Goal: Information Seeking & Learning: Learn about a topic

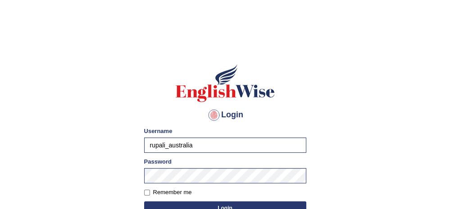
click at [226, 143] on input "rupali_australia" at bounding box center [225, 145] width 162 height 15
type input "rizwinriyas5"
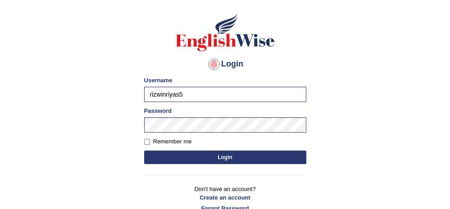
scroll to position [52, 0]
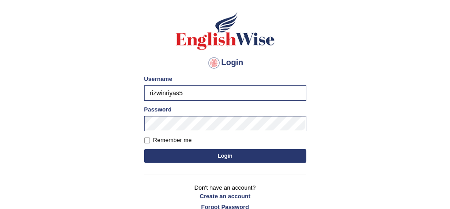
click at [206, 152] on button "Login" at bounding box center [225, 156] width 162 height 14
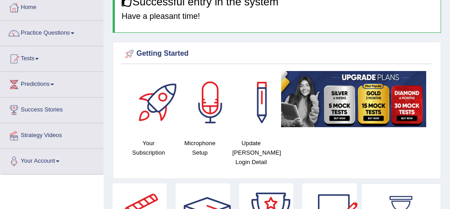
scroll to position [45, 0]
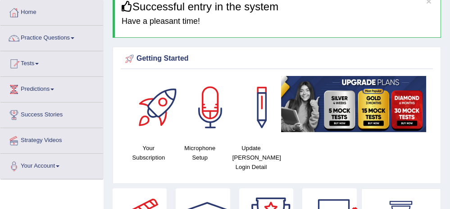
click at [449, 28] on html "Toggle navigation Home Practice Questions Speaking Practice Read Aloud Repeat S…" at bounding box center [225, 59] width 450 height 209
click at [35, 59] on link "Tests" at bounding box center [51, 62] width 103 height 23
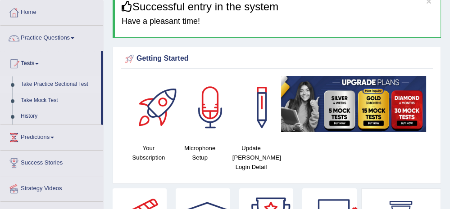
click at [50, 83] on link "Take Practice Sectional Test" at bounding box center [59, 85] width 84 height 16
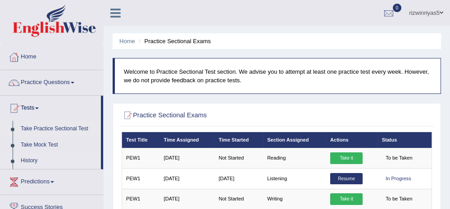
click at [25, 161] on link "History" at bounding box center [59, 161] width 84 height 16
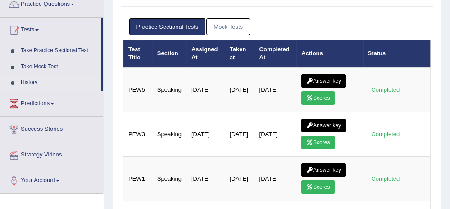
scroll to position [86, 0]
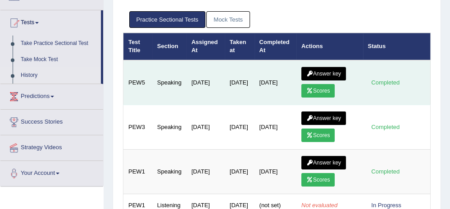
click at [320, 90] on link "Scores" at bounding box center [317, 91] width 33 height 14
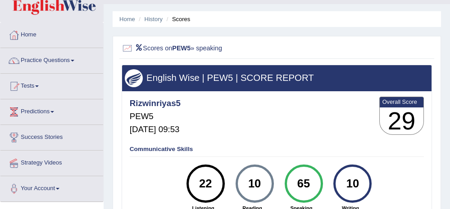
scroll to position [22, 0]
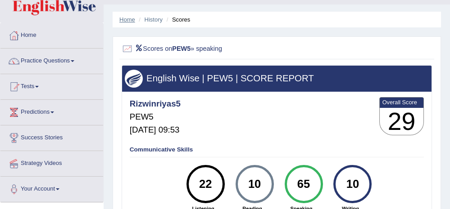
click at [127, 22] on link "Home" at bounding box center [127, 19] width 16 height 7
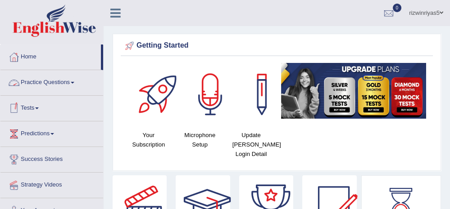
click at [54, 79] on link "Practice Questions" at bounding box center [51, 81] width 103 height 23
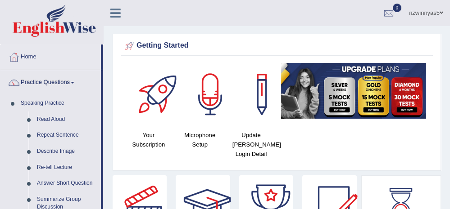
click at [54, 79] on link "Practice Questions" at bounding box center [50, 81] width 100 height 23
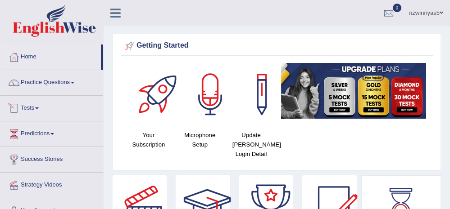
click at [30, 107] on link "Tests" at bounding box center [51, 107] width 103 height 23
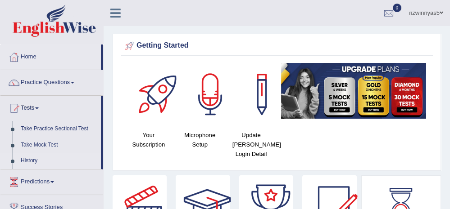
click at [25, 161] on link "History" at bounding box center [59, 161] width 84 height 16
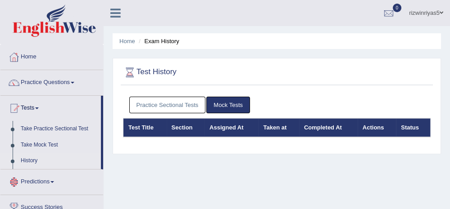
drag, startPoint x: 0, startPoint y: 0, endPoint x: 167, endPoint y: 109, distance: 199.4
click at [167, 109] on link "Practice Sectional Tests" at bounding box center [167, 105] width 77 height 17
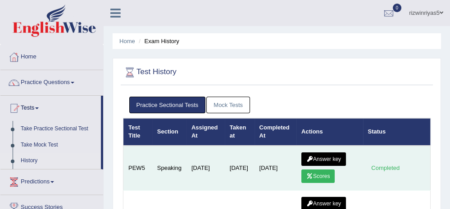
click at [316, 159] on link "Answer key" at bounding box center [323, 160] width 45 height 14
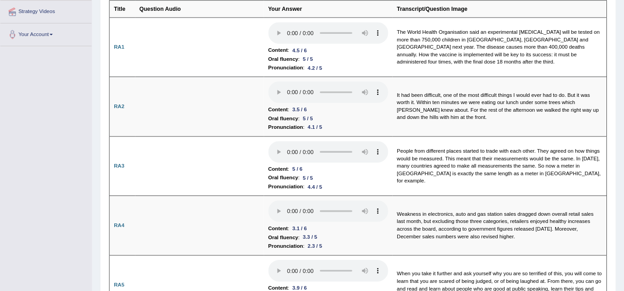
scroll to position [172, 0]
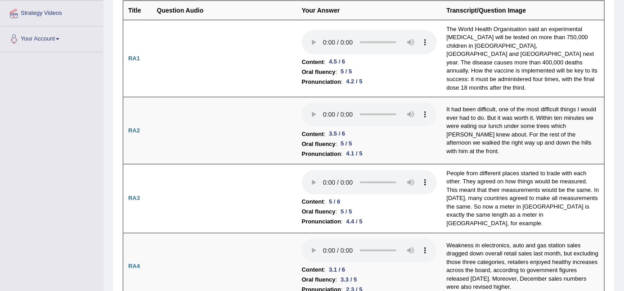
drag, startPoint x: 419, startPoint y: 3, endPoint x: 88, endPoint y: 133, distance: 355.5
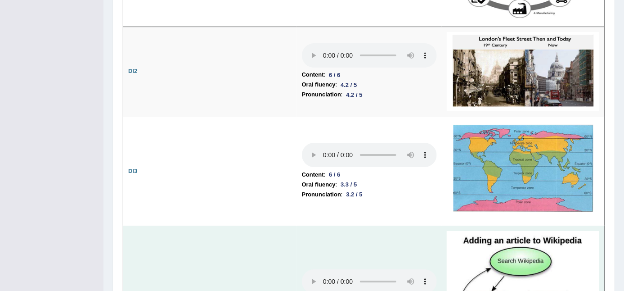
scroll to position [1323, 0]
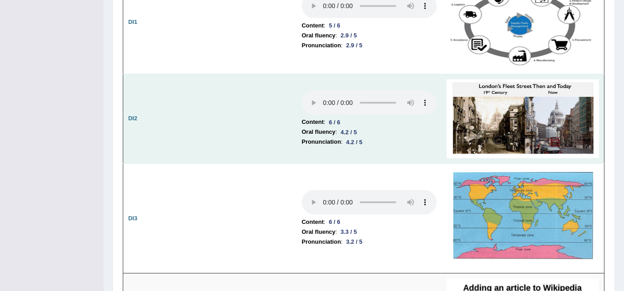
click at [449, 125] on img at bounding box center [523, 118] width 153 height 79
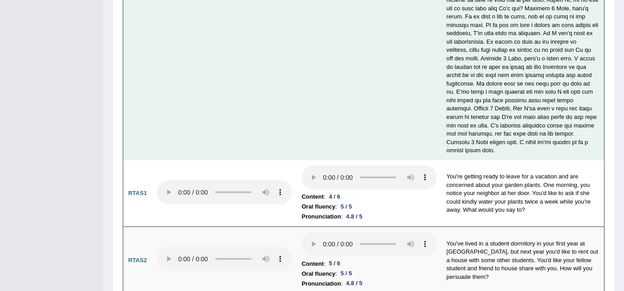
scroll to position [3334, 0]
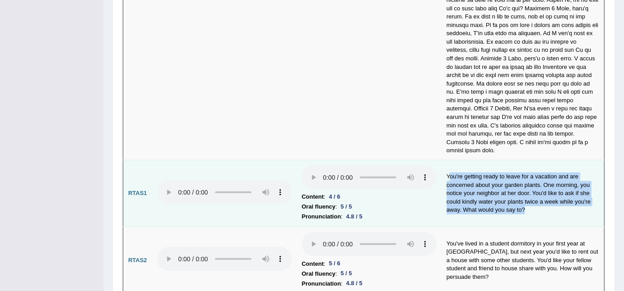
drag, startPoint x: 449, startPoint y: 125, endPoint x: 531, endPoint y: 168, distance: 92.8
click at [449, 168] on td "You're getting ready to leave for a vacation and are concerned about your garde…" at bounding box center [523, 193] width 163 height 67
click at [449, 167] on td "You're getting ready to leave for a vacation and are concerned about your garde…" at bounding box center [523, 193] width 163 height 67
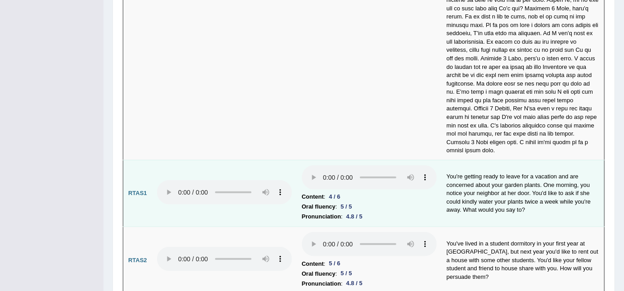
click at [443, 160] on td "You're getting ready to leave for a vacation and are concerned about your garde…" at bounding box center [523, 193] width 163 height 67
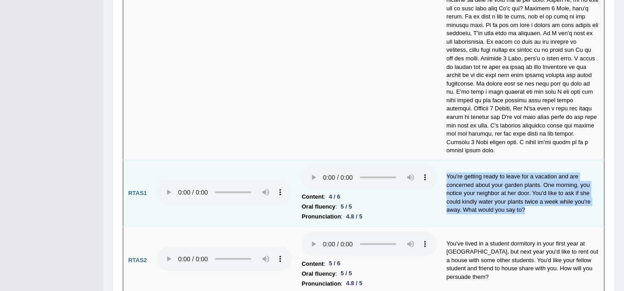
drag, startPoint x: 447, startPoint y: 125, endPoint x: 543, endPoint y: 160, distance: 102.1
click at [449, 160] on td "You're getting ready to leave for a vacation and are concerned about your garde…" at bounding box center [523, 193] width 163 height 67
copy td "You're getting ready to leave for a vacation and are concerned about your garde…"
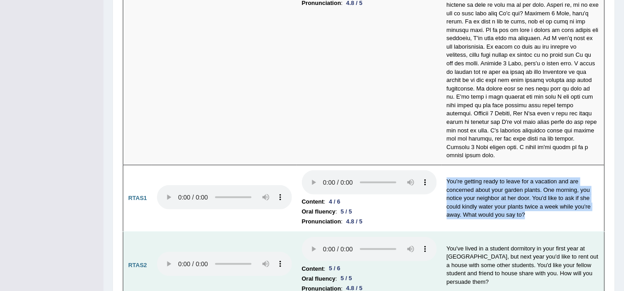
scroll to position [3327, 0]
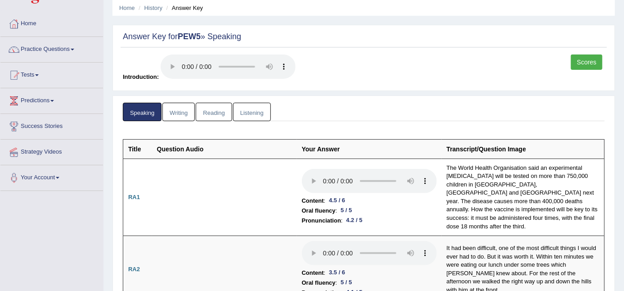
scroll to position [0, 0]
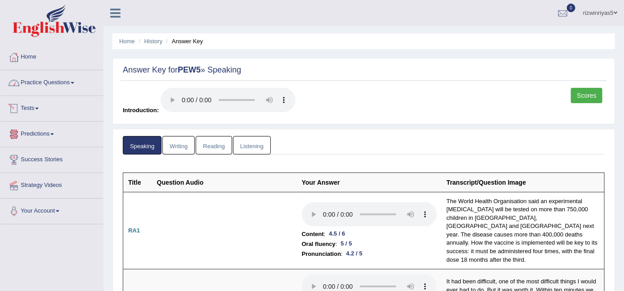
click at [49, 81] on link "Practice Questions" at bounding box center [51, 81] width 103 height 23
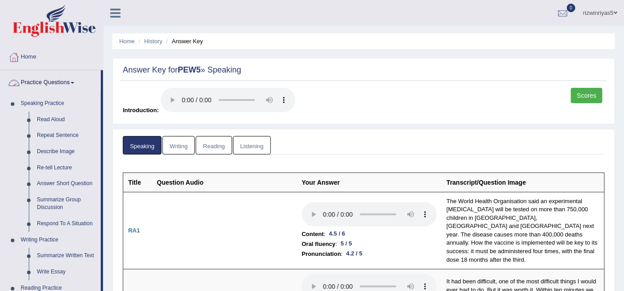
click at [56, 82] on link "Practice Questions" at bounding box center [50, 81] width 100 height 23
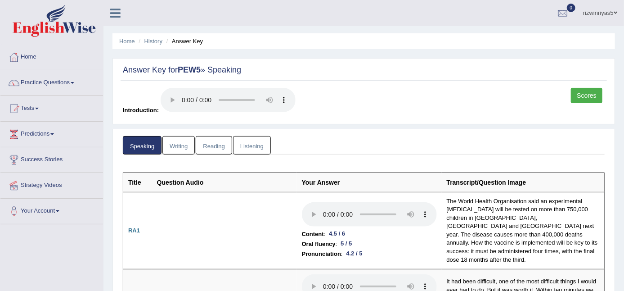
click at [449, 11] on link "rizwinriyas5" at bounding box center [601, 11] width 48 height 23
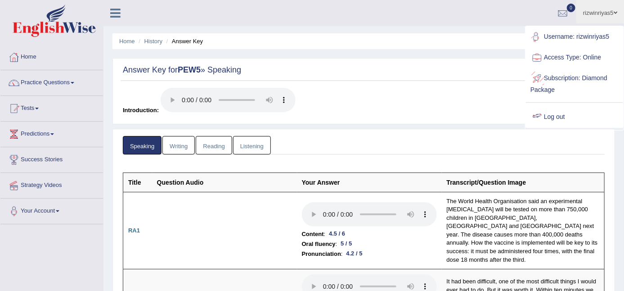
click at [449, 120] on link "Log out" at bounding box center [574, 117] width 97 height 21
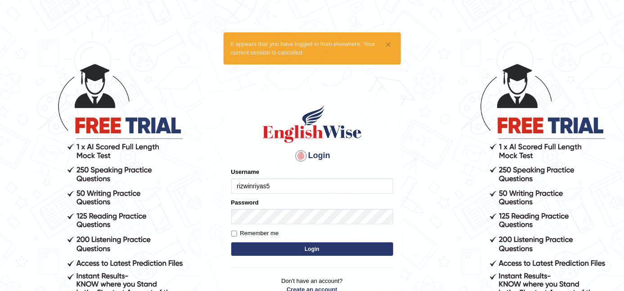
click at [291, 183] on input "rizwinriyas5" at bounding box center [312, 185] width 162 height 15
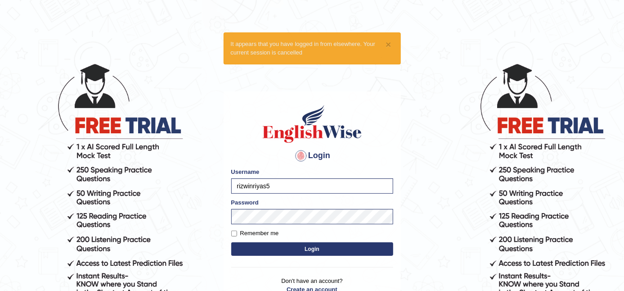
type input "rupali_australia"
click at [258, 243] on button "Login" at bounding box center [312, 249] width 162 height 14
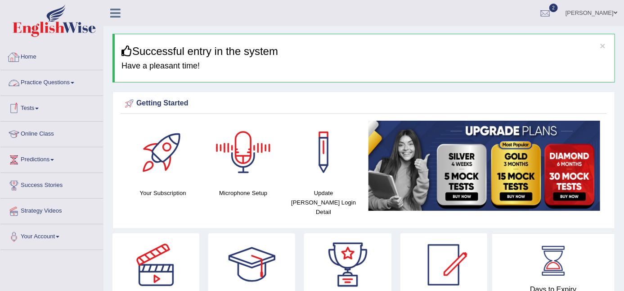
click at [58, 81] on link "Practice Questions" at bounding box center [51, 81] width 103 height 23
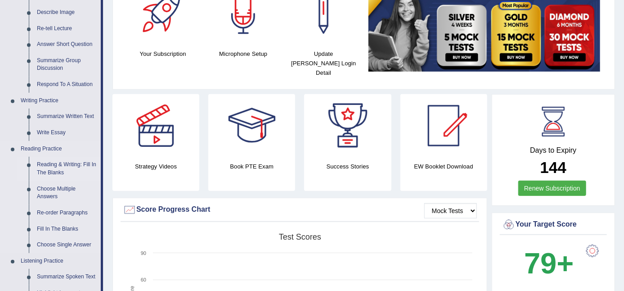
scroll to position [150, 0]
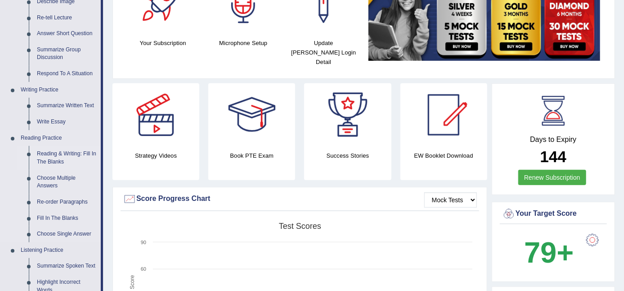
click at [49, 148] on link "Reading & Writing: Fill In The Blanks" at bounding box center [67, 158] width 68 height 24
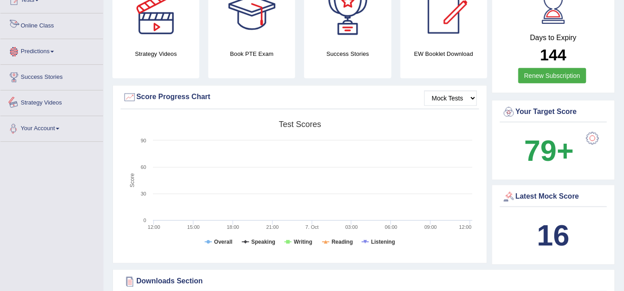
scroll to position [306, 0]
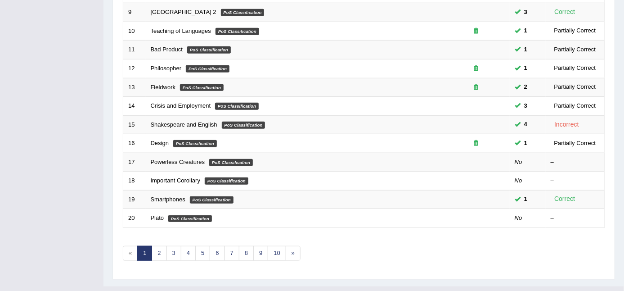
scroll to position [302, 0]
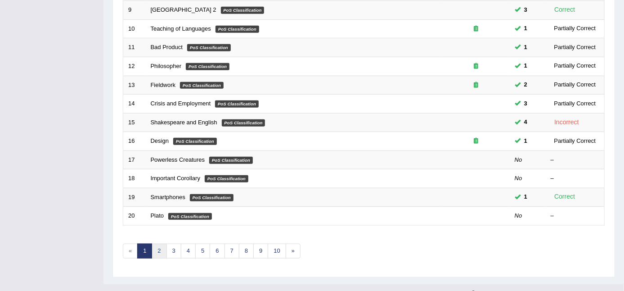
click at [158, 244] on link "2" at bounding box center [159, 251] width 15 height 15
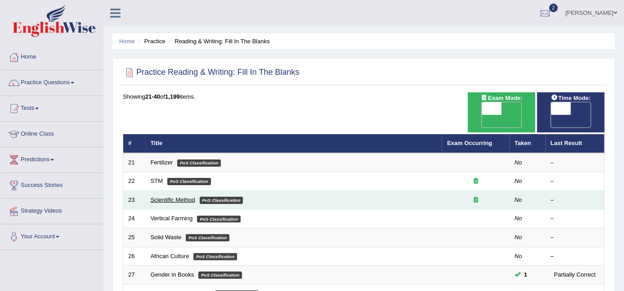
click at [166, 196] on link "Scientific Method" at bounding box center [173, 199] width 45 height 7
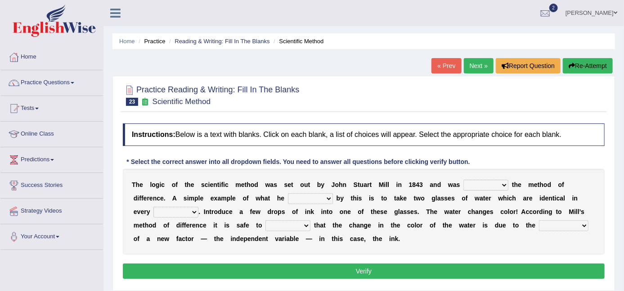
click at [496, 188] on select "pointed claimed demanded named" at bounding box center [486, 185] width 45 height 11
click at [171, 208] on select "thought identity measure respect" at bounding box center [176, 212] width 45 height 11
select select "respect"
click at [154, 207] on select "thought identity measure respect" at bounding box center [176, 212] width 45 height 11
click at [298, 197] on select "capped charged found meant" at bounding box center [310, 198] width 45 height 11
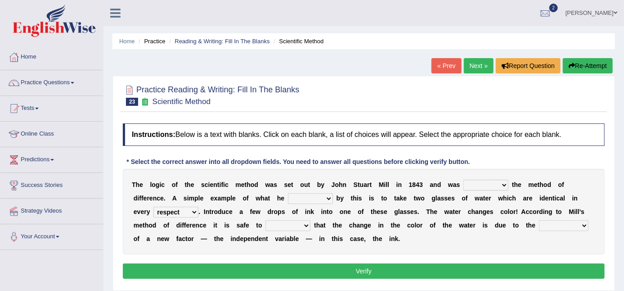
select select "found"
click at [288, 193] on select "capped charged found meant" at bounding box center [310, 198] width 45 height 11
click at [489, 182] on select "pointed claimed demanded named" at bounding box center [486, 185] width 45 height 11
select select "named"
click at [464, 180] on select "pointed claimed demanded named" at bounding box center [486, 185] width 45 height 11
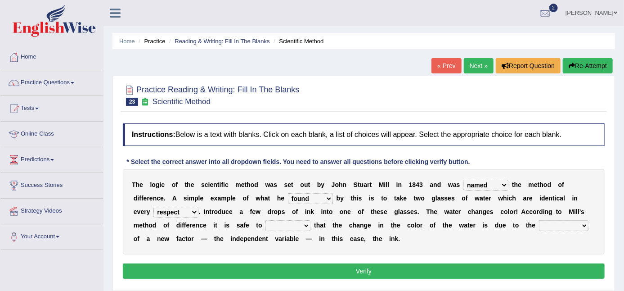
click at [286, 226] on select "assume discuss prefer acclaim" at bounding box center [288, 225] width 45 height 11
select select "assume"
click at [266, 220] on select "assume discuss prefer acclaim" at bounding box center [288, 225] width 45 height 11
click at [554, 224] on select "introduction magnitude preparation purification" at bounding box center [564, 225] width 50 height 11
select select "introduction"
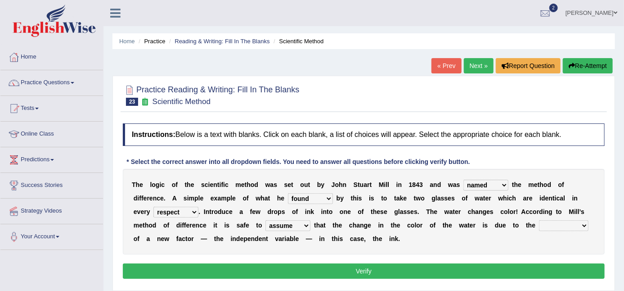
click at [539, 220] on select "introduction magnitude preparation purification" at bounding box center [564, 225] width 50 height 11
click at [339, 269] on button "Verify" at bounding box center [364, 270] width 482 height 15
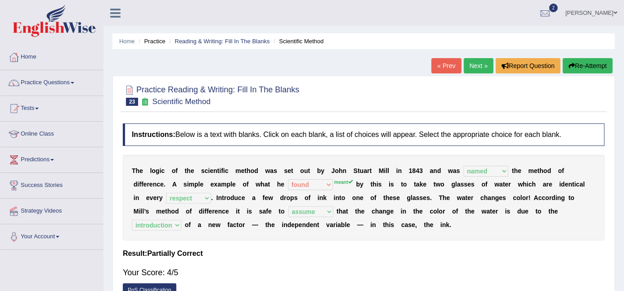
click at [586, 72] on button "Re-Attempt" at bounding box center [588, 65] width 50 height 15
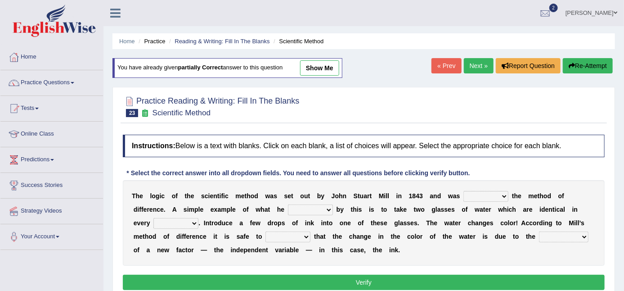
click at [296, 236] on select "assume discuss prefer acclaim" at bounding box center [288, 236] width 45 height 11
select select "assume"
click at [266, 231] on select "assume discuss prefer acclaim" at bounding box center [288, 236] width 45 height 11
click at [557, 235] on select "introduction magnitude preparation purification" at bounding box center [564, 236] width 50 height 11
select select "introduction"
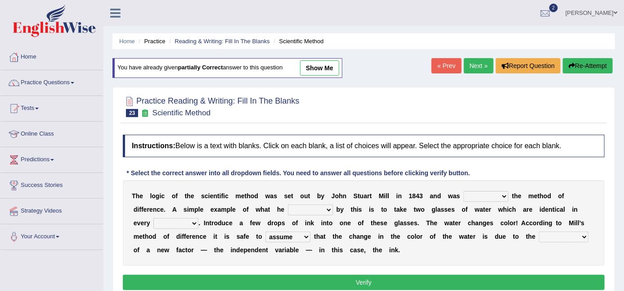
click at [539, 231] on select "introduction magnitude preparation purification" at bounding box center [564, 236] width 50 height 11
click at [487, 191] on select "pointed claimed demanded named" at bounding box center [486, 196] width 45 height 11
select select "named"
click at [464, 191] on select "pointed claimed demanded named" at bounding box center [486, 196] width 45 height 11
click at [492, 200] on div "T h e l o g i c o f t h e s c i e n t i f i c m e t h o d w a s s e t o u t b y…" at bounding box center [364, 223] width 482 height 86
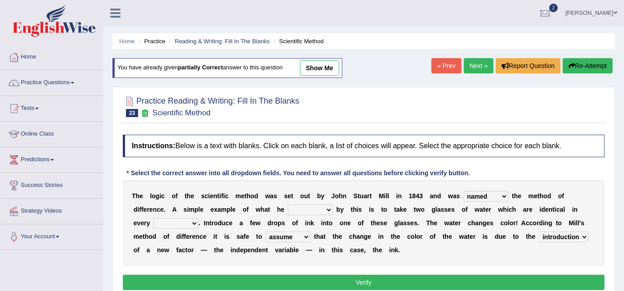
click at [492, 197] on select "pointed claimed demanded named" at bounding box center [486, 196] width 45 height 11
click at [479, 70] on link "Next »" at bounding box center [479, 65] width 30 height 15
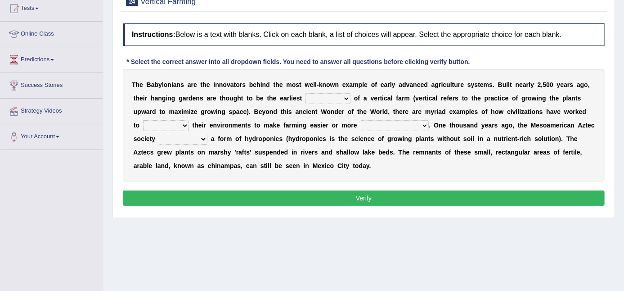
click at [343, 100] on select "prototype failure discredit protocol" at bounding box center [328, 98] width 45 height 11
select select "prototype"
click at [306, 93] on select "prototype failure discredit protocol" at bounding box center [328, 98] width 45 height 11
click at [171, 127] on select "manipulate escape respect disarrange" at bounding box center [166, 125] width 46 height 11
select select "manipulate"
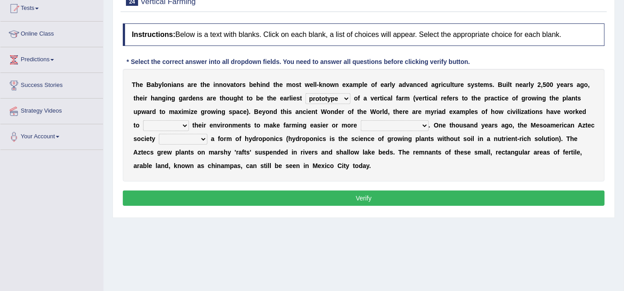
click at [143, 120] on select "manipulate escape respect disarrange" at bounding box center [166, 125] width 46 height 11
click at [174, 124] on select "manipulate escape respect disarrange" at bounding box center [166, 125] width 46 height 11
click at [378, 121] on select "productive constructive connective counterproductive" at bounding box center [395, 125] width 68 height 11
select select "productive"
click at [361, 120] on select "productive constructive connective counterproductive" at bounding box center [395, 125] width 68 height 11
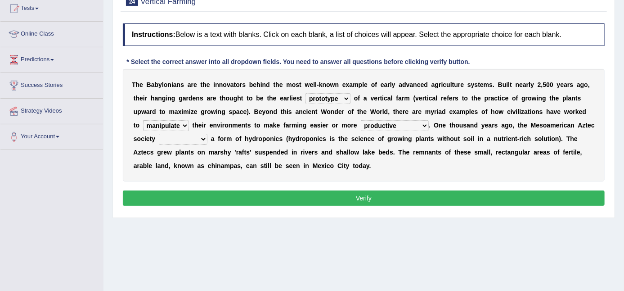
click at [210, 136] on b at bounding box center [210, 138] width 4 height 7
click at [199, 138] on select "domineered volunteered pioneered engineered" at bounding box center [183, 139] width 49 height 11
select select "pioneered"
click at [159, 134] on select "domineered volunteered pioneered engineered" at bounding box center [183, 139] width 49 height 11
click at [230, 198] on button "Verify" at bounding box center [364, 197] width 482 height 15
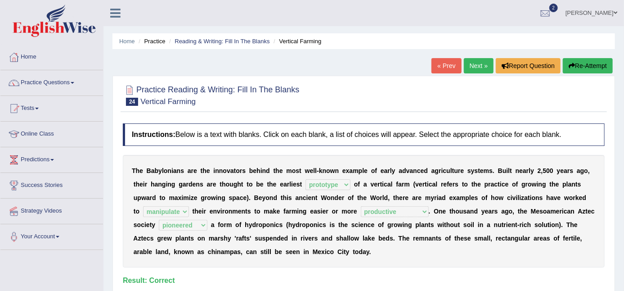
click at [584, 68] on button "Re-Attempt" at bounding box center [588, 65] width 50 height 15
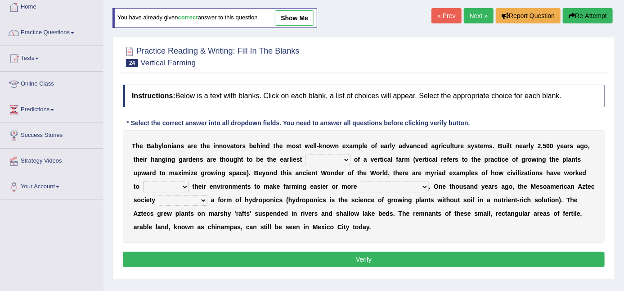
click at [200, 202] on select "domineered volunteered pioneered engineered" at bounding box center [183, 200] width 49 height 11
click at [199, 199] on select "domineered volunteered pioneered engineered" at bounding box center [183, 200] width 49 height 11
click at [416, 217] on div "T h e B a b y l o n i a n s a r e t h e i n n o v a t o r s b e h i n d t h e m…" at bounding box center [364, 186] width 482 height 113
click at [200, 202] on select "domineered volunteered pioneered engineered" at bounding box center [183, 200] width 49 height 11
select select "pioneered"
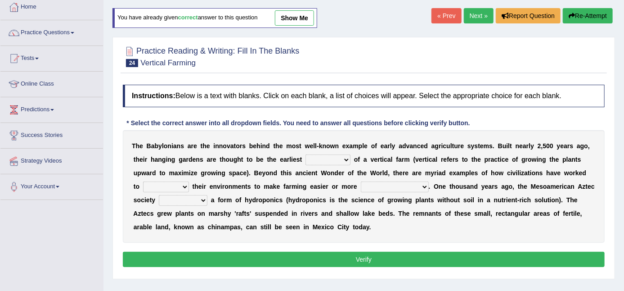
click at [159, 195] on select "domineered volunteered pioneered engineered" at bounding box center [183, 200] width 49 height 11
click at [177, 190] on select "manipulate escape respect disarrange" at bounding box center [166, 186] width 46 height 11
select select "manipulate"
click at [143, 181] on select "manipulate escape respect disarrange" at bounding box center [166, 186] width 46 height 11
click at [384, 186] on select "productive constructive connective counterproductive" at bounding box center [395, 186] width 68 height 11
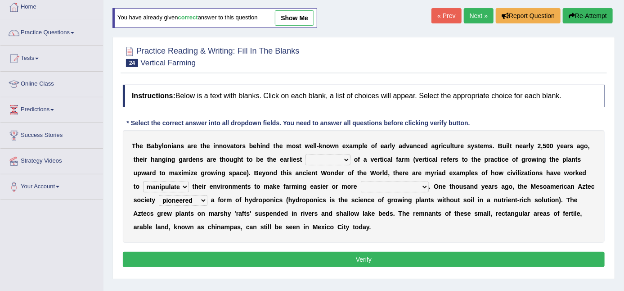
select select "productive"
click at [361, 181] on select "productive constructive connective counterproductive" at bounding box center [395, 186] width 68 height 11
click at [321, 158] on select "prototype failure discredit protocol" at bounding box center [328, 159] width 45 height 11
select select "prototype"
click at [306, 154] on select "prototype failure discredit protocol" at bounding box center [328, 159] width 45 height 11
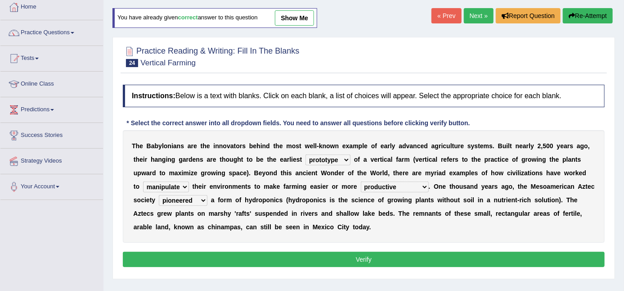
click at [346, 262] on button "Verify" at bounding box center [364, 259] width 482 height 15
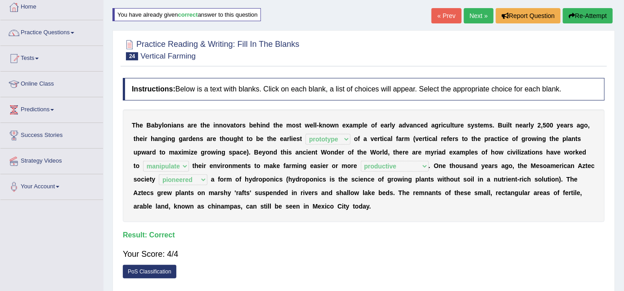
click at [578, 9] on button "Re-Attempt" at bounding box center [588, 15] width 50 height 15
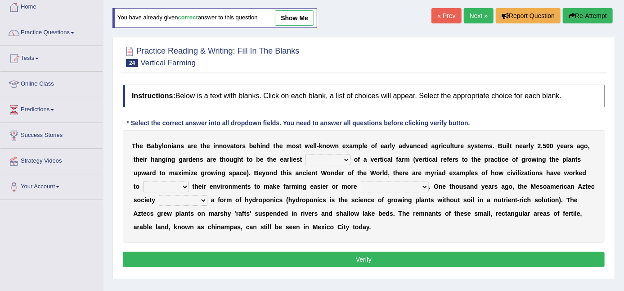
click at [343, 155] on select "prototype failure discredit protocol" at bounding box center [328, 159] width 45 height 11
select select "prototype"
click at [306, 154] on select "prototype failure discredit protocol" at bounding box center [328, 159] width 45 height 11
click at [346, 159] on select "prototype failure discredit protocol" at bounding box center [328, 159] width 45 height 11
click at [45, 38] on link "Practice Questions" at bounding box center [51, 31] width 103 height 23
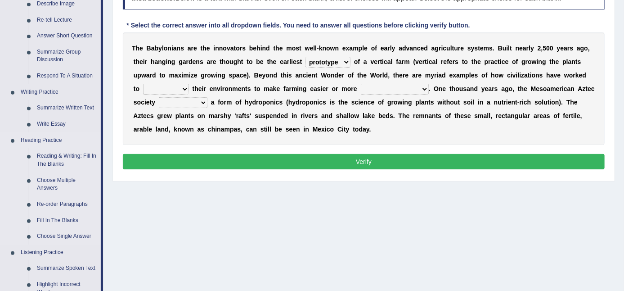
scroll to position [150, 0]
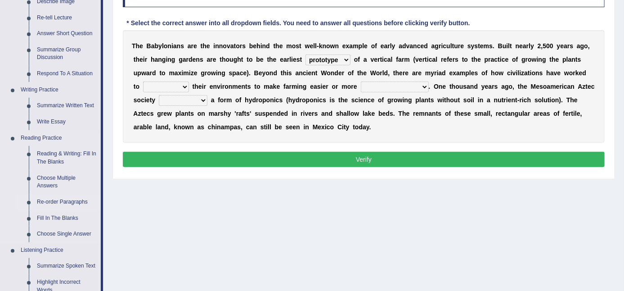
click at [52, 201] on link "Re-order Paragraphs" at bounding box center [67, 202] width 68 height 16
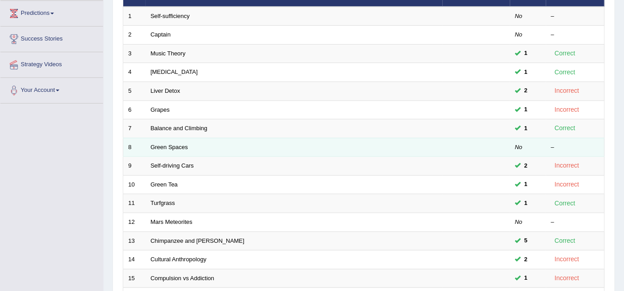
scroll to position [150, 0]
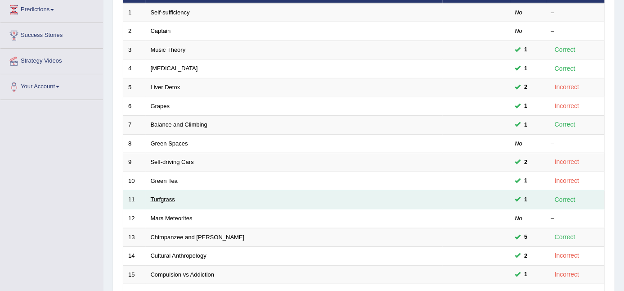
click at [167, 196] on link "Turfgrass" at bounding box center [163, 199] width 24 height 7
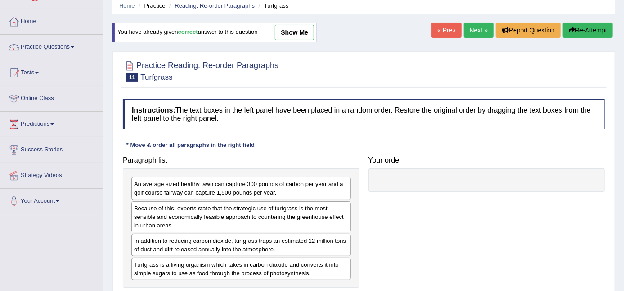
scroll to position [100, 0]
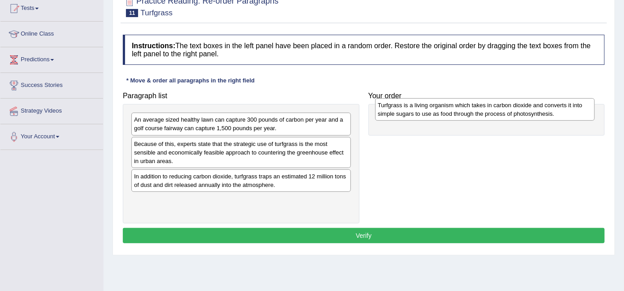
drag, startPoint x: 199, startPoint y: 200, endPoint x: 443, endPoint y: 108, distance: 260.7
click at [443, 108] on div "Turfgrass is a living organism which takes in carbon dioxide and converts it in…" at bounding box center [485, 109] width 220 height 23
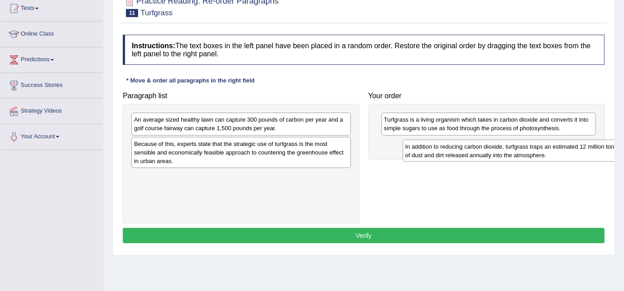
drag, startPoint x: 191, startPoint y: 175, endPoint x: 461, endPoint y: 147, distance: 271.1
click at [462, 146] on div "In addition to reducing carbon dioxide, turfgrass traps an estimated 12 million…" at bounding box center [513, 151] width 220 height 23
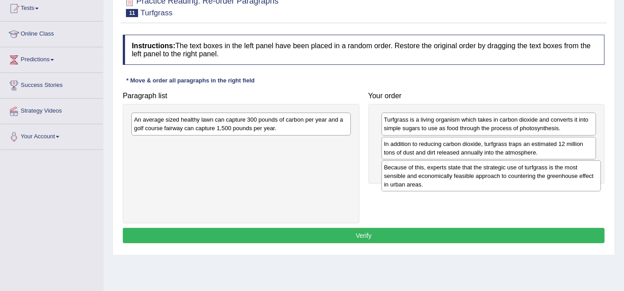
drag, startPoint x: 234, startPoint y: 155, endPoint x: 484, endPoint y: 178, distance: 251.4
click at [484, 178] on div "Because of this, experts state that the strategic use of turfgrass is the most …" at bounding box center [492, 175] width 220 height 31
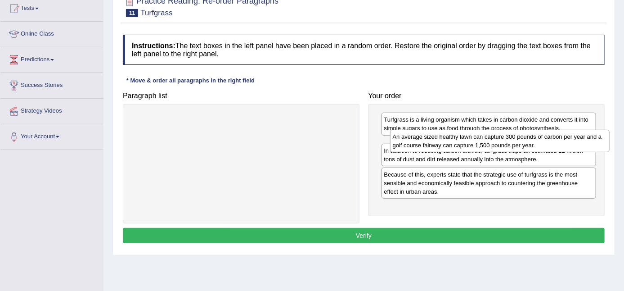
drag, startPoint x: 231, startPoint y: 122, endPoint x: 490, endPoint y: 138, distance: 259.4
click at [490, 138] on div "An average sized healthy lawn can capture 300 pounds of carbon per year and a g…" at bounding box center [500, 141] width 220 height 23
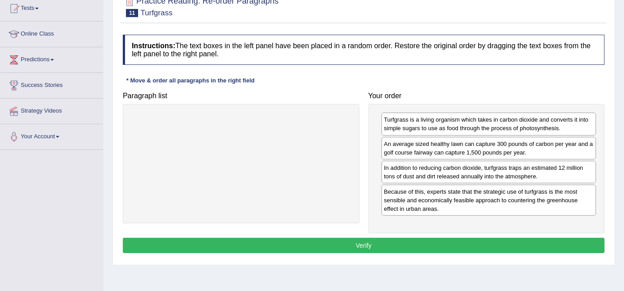
click at [454, 238] on button "Verify" at bounding box center [364, 245] width 482 height 15
